Goal: Find specific page/section: Find specific page/section

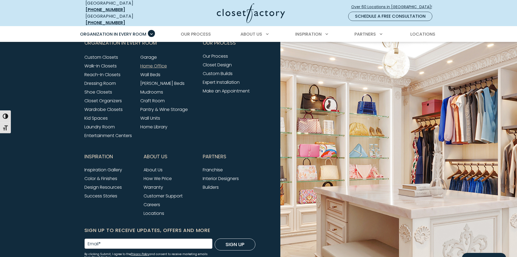
scroll to position [1840, 0]
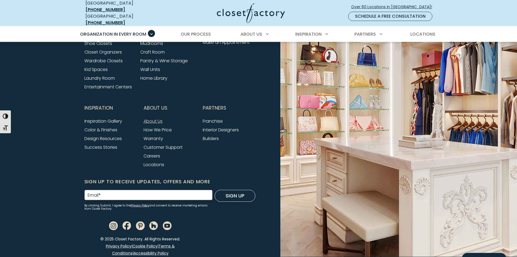
click at [154, 118] on link "About Us" at bounding box center [153, 121] width 19 height 6
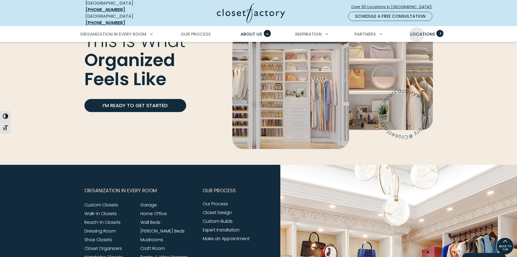
scroll to position [1260, 0]
click at [440, 30] on span "Primary Menu" at bounding box center [440, 33] width 7 height 7
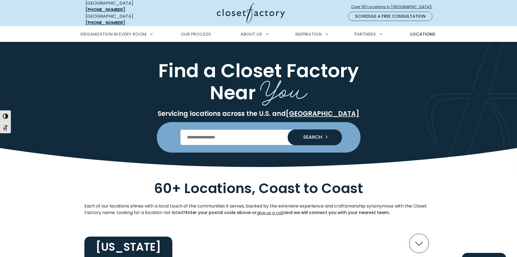
click at [244, 140] on input "Enter Postal Code" at bounding box center [259, 137] width 156 height 15
type input "*****"
click at [288, 129] on button "SEARCH" at bounding box center [315, 137] width 54 height 16
